Goal: Information Seeking & Learning: Check status

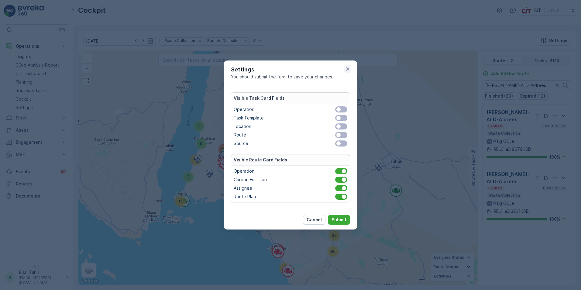
click at [349, 67] on icon "button" at bounding box center [348, 69] width 6 height 6
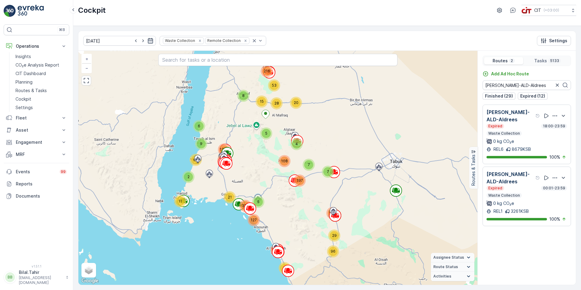
click at [148, 43] on icon "button" at bounding box center [150, 40] width 5 height 5
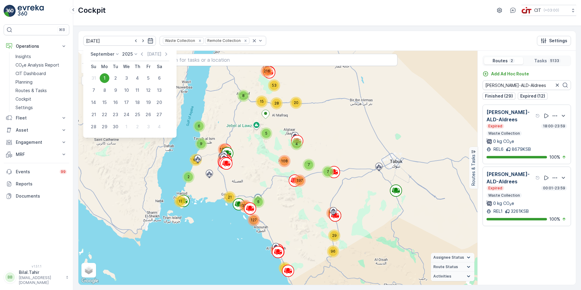
click at [177, 18] on div "Cockpit CIT ( +03:00 )" at bounding box center [327, 13] width 508 height 26
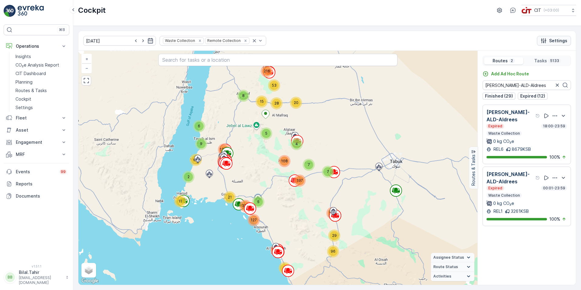
click at [558, 40] on p "Settings" at bounding box center [558, 41] width 18 height 6
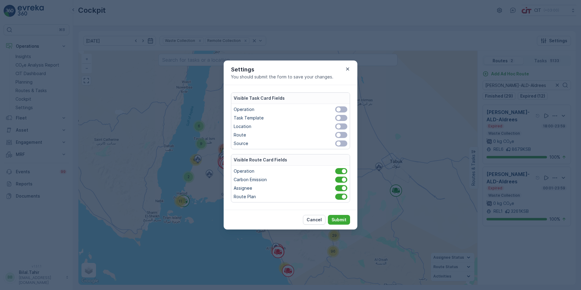
click at [339, 109] on div at bounding box center [338, 109] width 4 height 4
click at [331, 109] on input "checkbox" at bounding box center [331, 109] width 0 height 0
click at [339, 115] on span at bounding box center [341, 118] width 12 height 6
click at [331, 118] on input "checkbox" at bounding box center [331, 118] width 0 height 0
click at [341, 220] on p "Submit" at bounding box center [338, 220] width 15 height 6
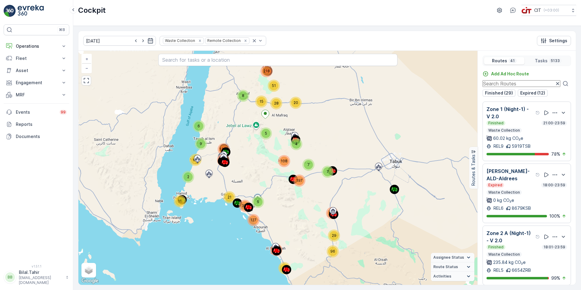
click at [508, 84] on input "text" at bounding box center [521, 83] width 78 height 7
click at [509, 86] on input "text" at bounding box center [521, 83] width 78 height 7
paste input "[PERSON_NAME]-ALD-Aldrees"
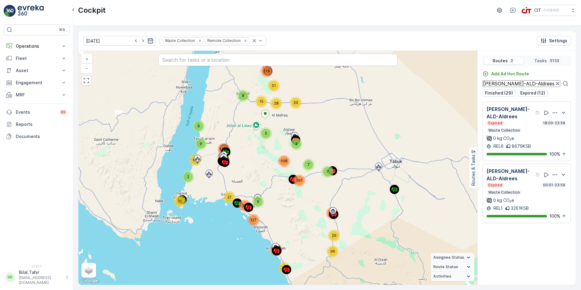
type input "[PERSON_NAME]-ALD-Aldrees"
click at [565, 83] on icon at bounding box center [565, 83] width 5 height 5
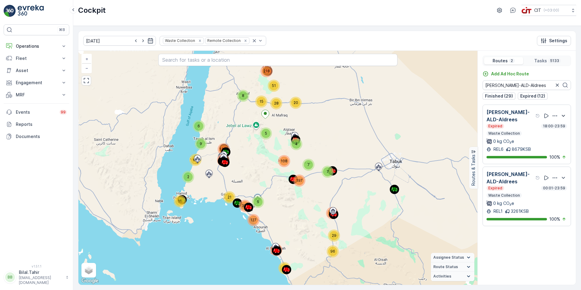
click at [564, 116] on icon "button" at bounding box center [563, 116] width 3 height 2
click at [555, 115] on icon "button" at bounding box center [555, 116] width 6 height 6
click at [556, 106] on div "Sharma-ALD-Aldrees Expired 18:00-23:59 Waste Collection 0 kg CO₂e REL6 8679KSB …" at bounding box center [526, 134] width 88 height 58
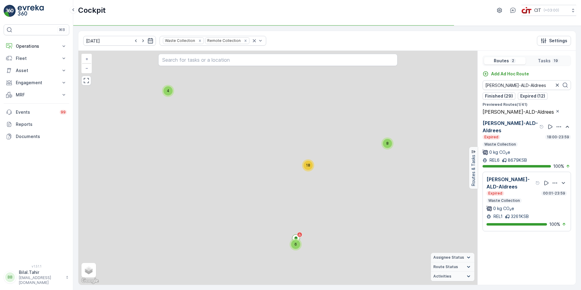
click at [556, 114] on div "[PERSON_NAME]-ALD-Aldrees" at bounding box center [526, 111] width 88 height 6
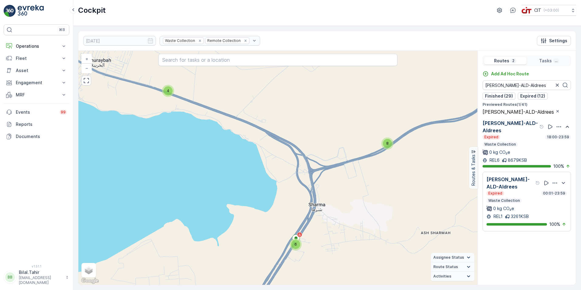
click at [548, 211] on div "Expired 00:01-23:59 Waste Collection 0 kg CO₂e" at bounding box center [526, 201] width 81 height 21
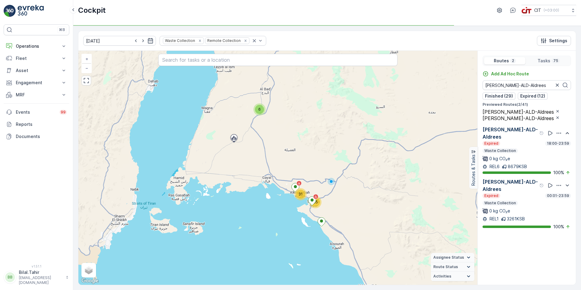
click at [534, 132] on div "[PERSON_NAME]-ALD-Aldrees" at bounding box center [513, 133] width 62 height 15
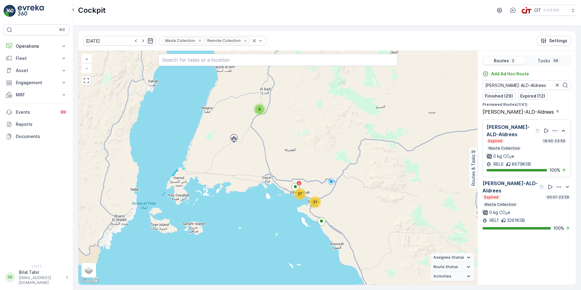
click at [532, 125] on p "[PERSON_NAME]-ALD-Aldrees" at bounding box center [510, 130] width 48 height 15
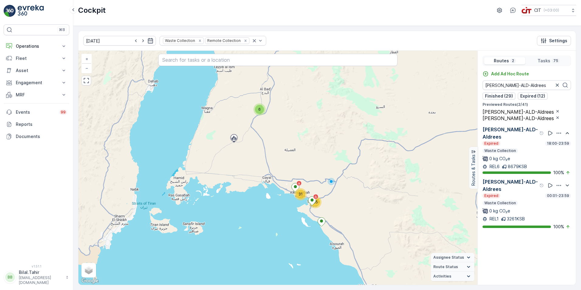
click at [531, 132] on p "[PERSON_NAME]-ALD-Aldrees" at bounding box center [510, 133] width 56 height 15
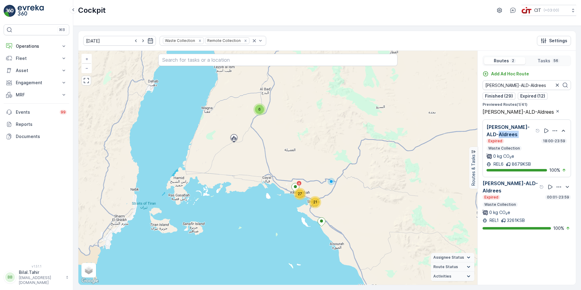
click at [531, 132] on p "[PERSON_NAME]-ALD-Aldrees" at bounding box center [510, 130] width 48 height 15
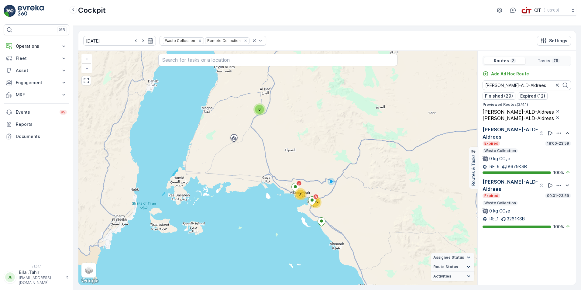
click at [531, 132] on p "[PERSON_NAME]-ALD-Aldrees" at bounding box center [510, 133] width 56 height 15
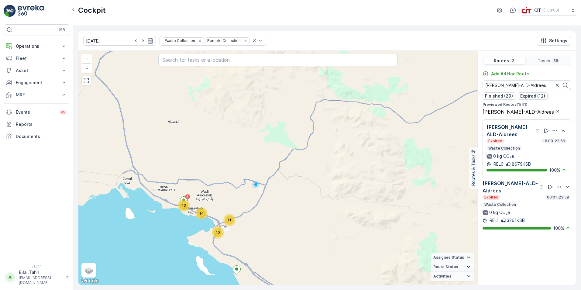
click at [524, 125] on p "[PERSON_NAME]-ALD-Aldrees" at bounding box center [510, 130] width 48 height 15
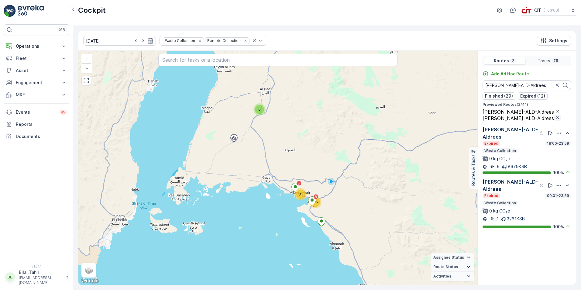
click at [555, 118] on icon "button" at bounding box center [557, 117] width 5 height 5
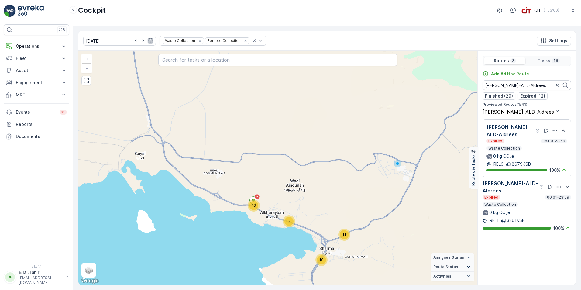
click at [148, 41] on icon "button" at bounding box center [150, 40] width 5 height 5
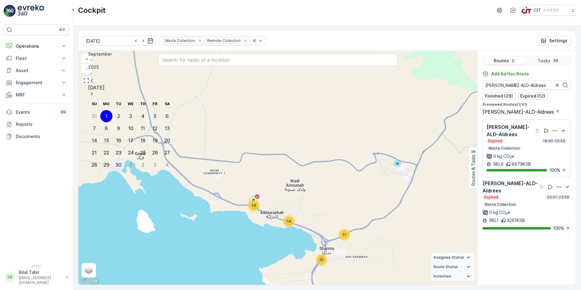
click at [115, 162] on div "30" at bounding box center [118, 164] width 6 height 5
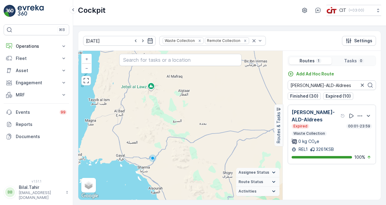
click at [137, 39] on div at bounding box center [143, 41] width 21 height 6
click at [147, 39] on icon "button" at bounding box center [150, 41] width 6 height 6
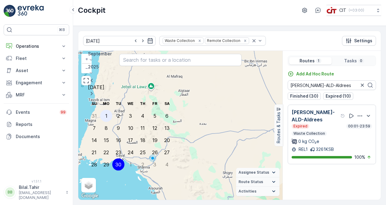
click at [106, 113] on div "1" at bounding box center [106, 115] width 2 height 5
type input "[DATE]"
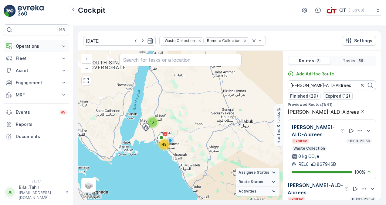
click at [63, 44] on icon at bounding box center [64, 46] width 6 height 6
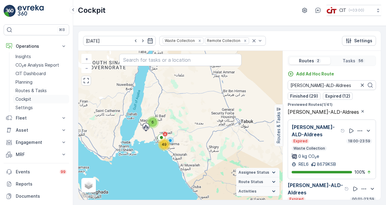
click at [38, 99] on link "Cockpit" at bounding box center [41, 99] width 56 height 9
click at [261, 172] on span "Assignee Status" at bounding box center [254, 172] width 31 height 5
click at [258, 182] on span "Route Status" at bounding box center [251, 181] width 25 height 5
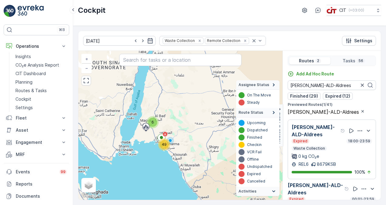
click at [363, 35] on div "01.09.2025 Waste Collection Remote Collection Settings" at bounding box center [229, 41] width 303 height 20
click at [355, 43] on p "Settings" at bounding box center [364, 41] width 18 height 6
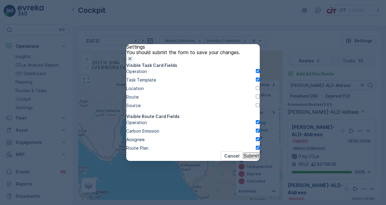
click at [133, 56] on icon "button" at bounding box center [130, 59] width 6 height 6
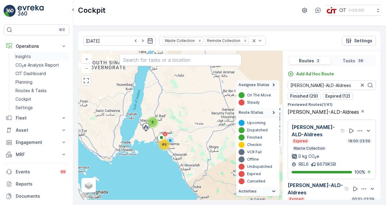
click at [30, 56] on p "Insights" at bounding box center [22, 56] width 15 height 6
